Goal: Task Accomplishment & Management: Use online tool/utility

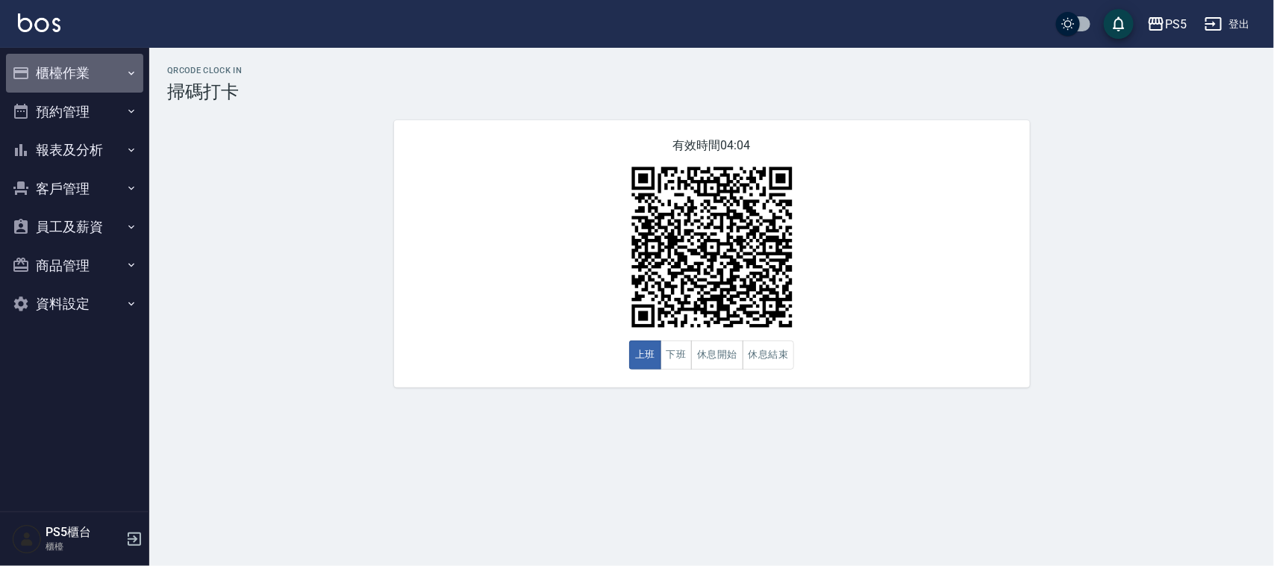
click at [84, 60] on button "櫃檯作業" at bounding box center [74, 73] width 137 height 39
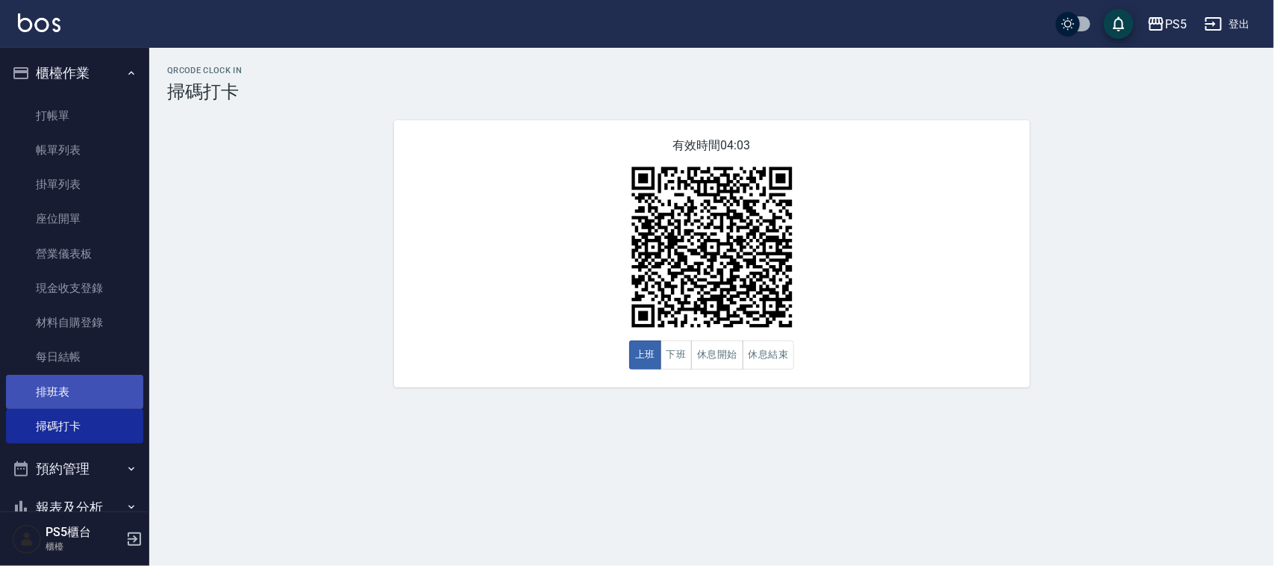
click at [81, 375] on link "排班表" at bounding box center [74, 392] width 137 height 34
